Goal: Contribute content: Add original content to the website for others to see

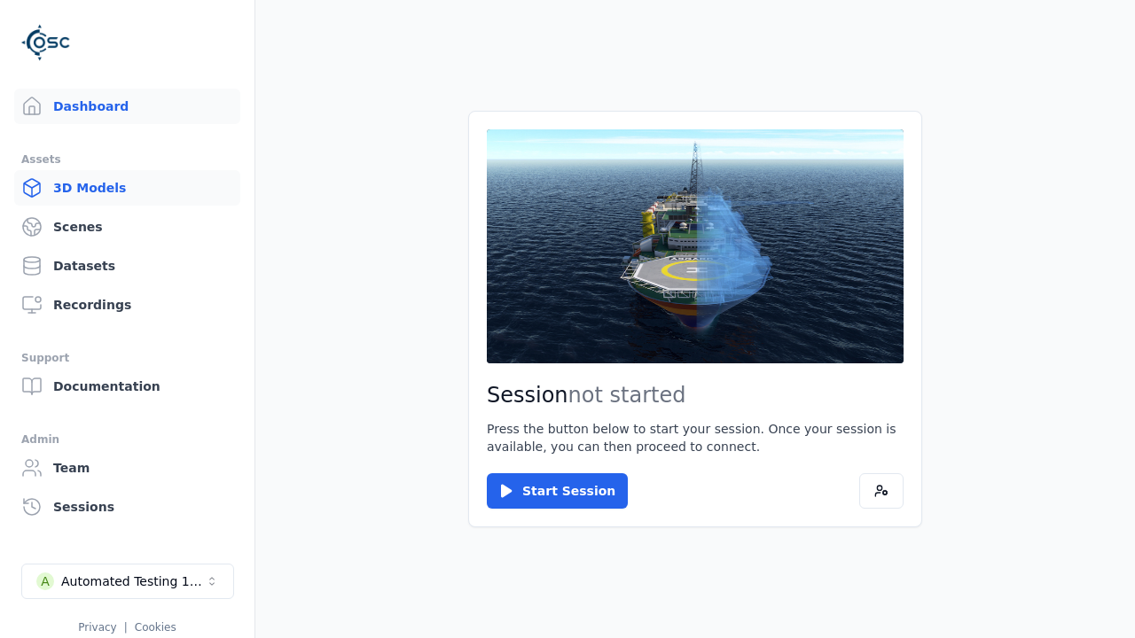
click at [127, 188] on link "3D Models" at bounding box center [127, 187] width 226 height 35
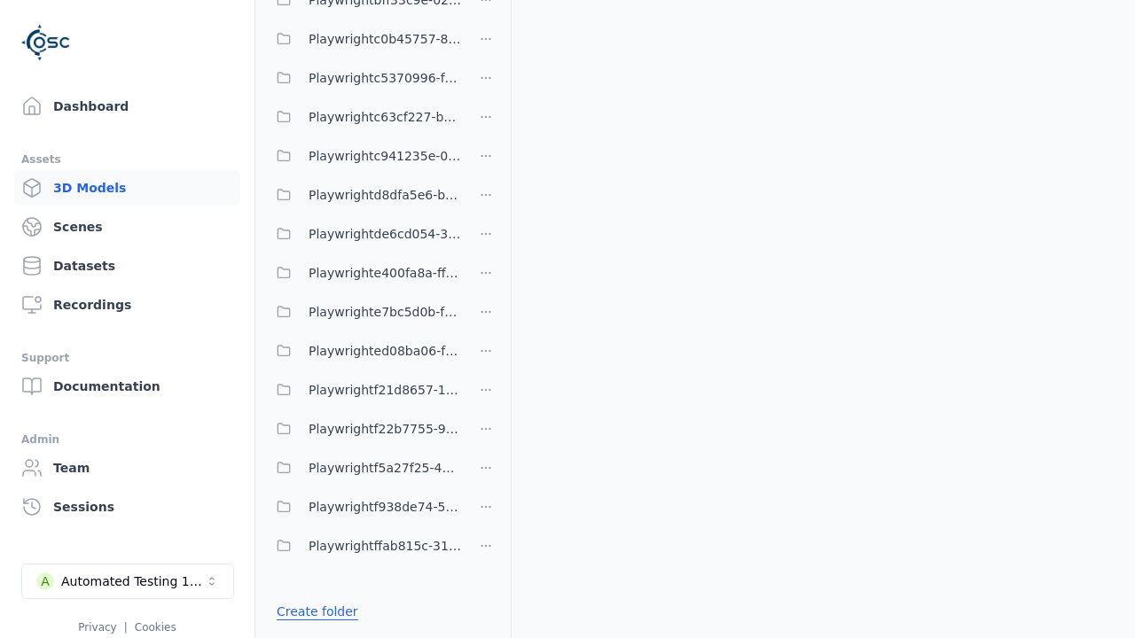
click at [317, 612] on link "Create folder" at bounding box center [318, 612] width 82 height 18
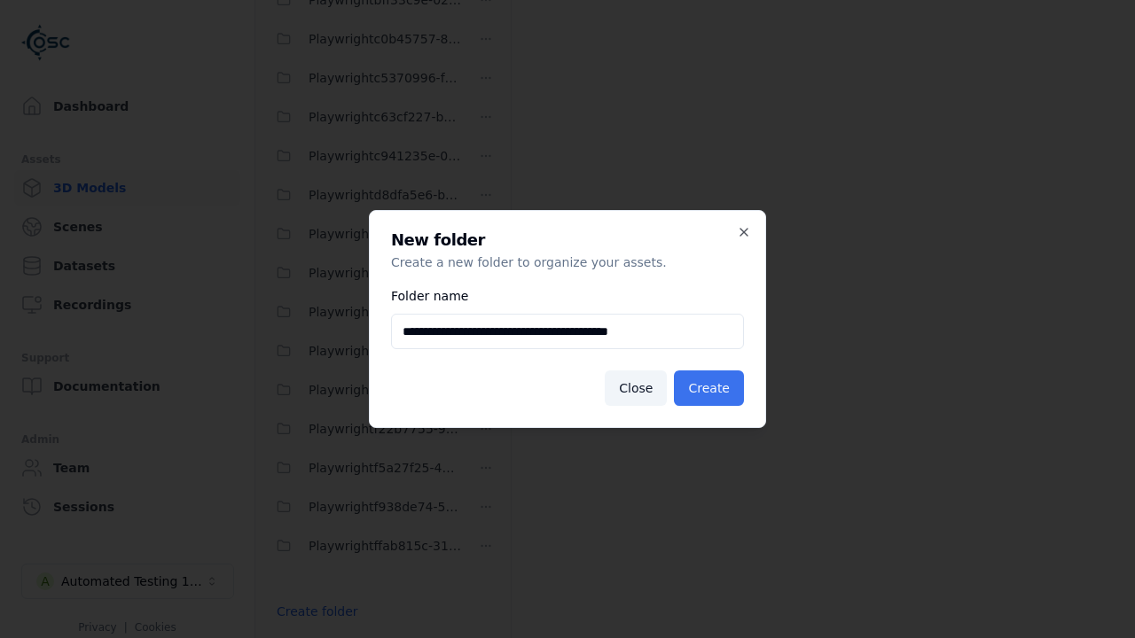
type input "**********"
click at [709, 388] on button "Create" at bounding box center [709, 388] width 70 height 35
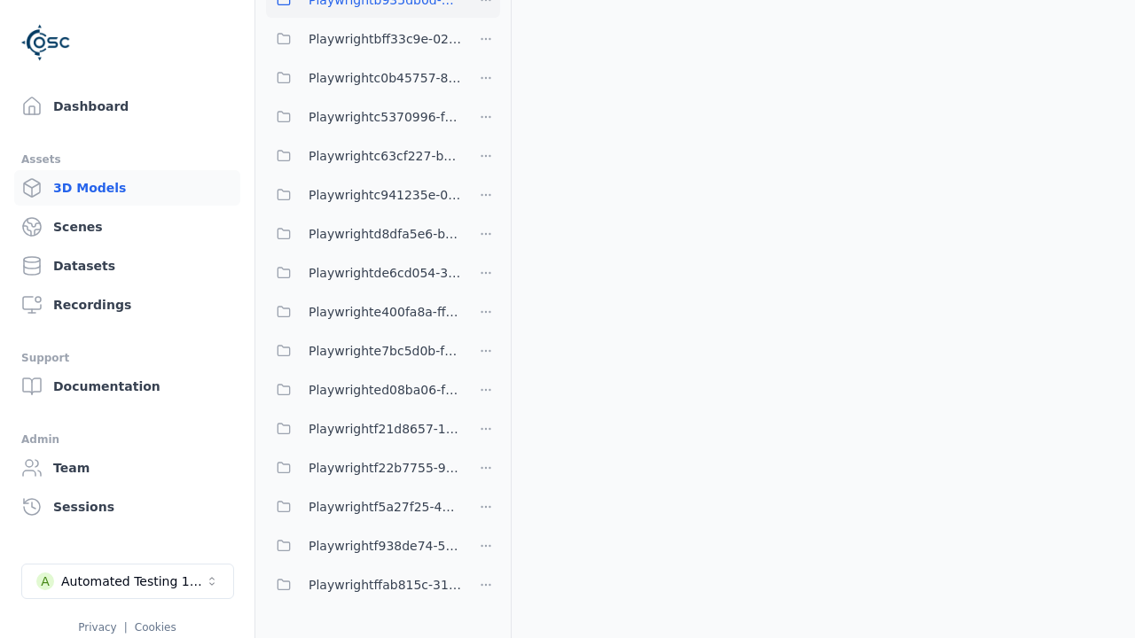
click at [364, 11] on span "Playwrightb935db0d-249e-4114-be2d-cd1d17bf8801" at bounding box center [385, -1] width 153 height 21
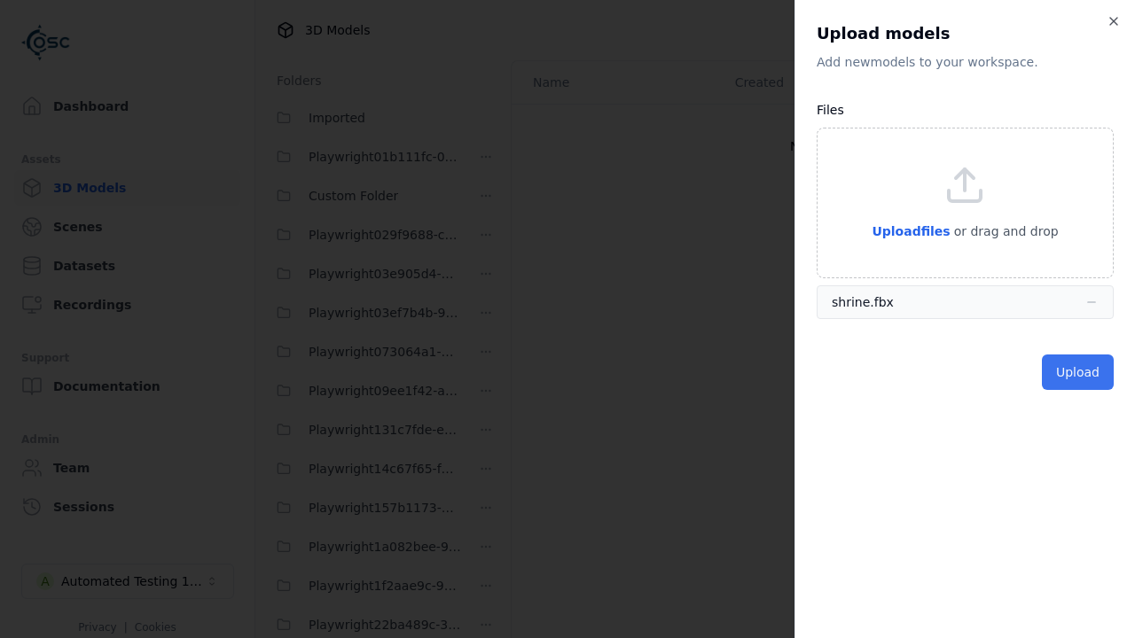
click at [1077, 372] on button "Upload" at bounding box center [1078, 372] width 72 height 35
